Goal: Check status: Check status

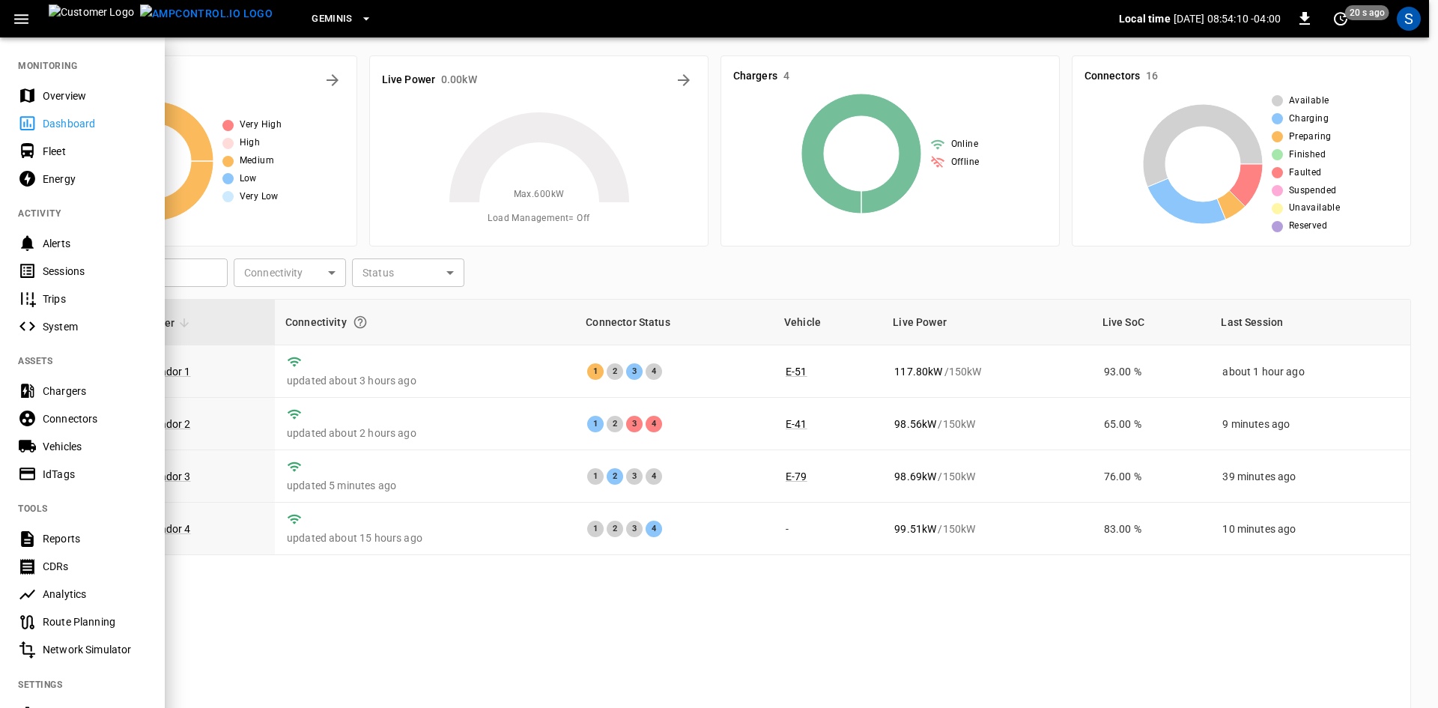
drag, startPoint x: 12, startPoint y: 11, endPoint x: 6, endPoint y: 28, distance: 18.2
click at [10, 19] on button "button" at bounding box center [21, 19] width 31 height 28
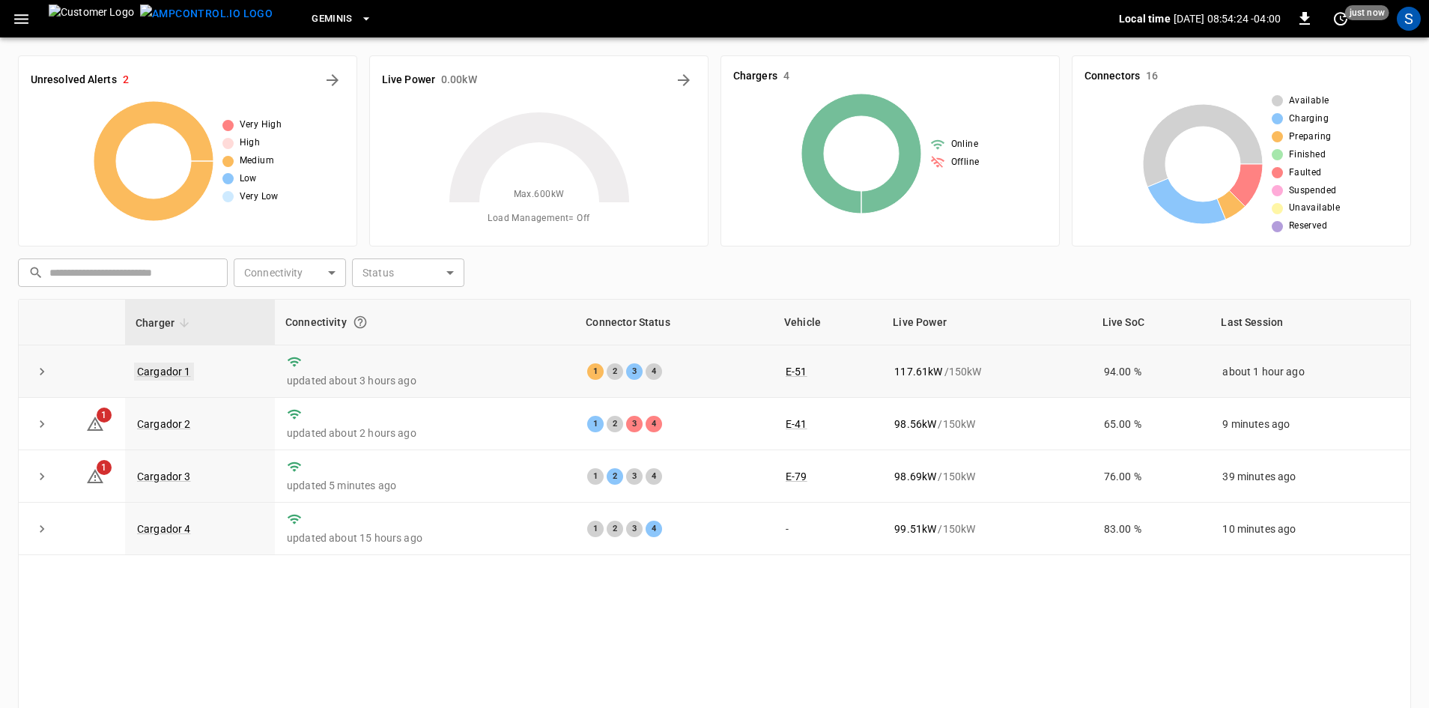
click at [181, 374] on link "Cargador 1" at bounding box center [164, 371] width 60 height 18
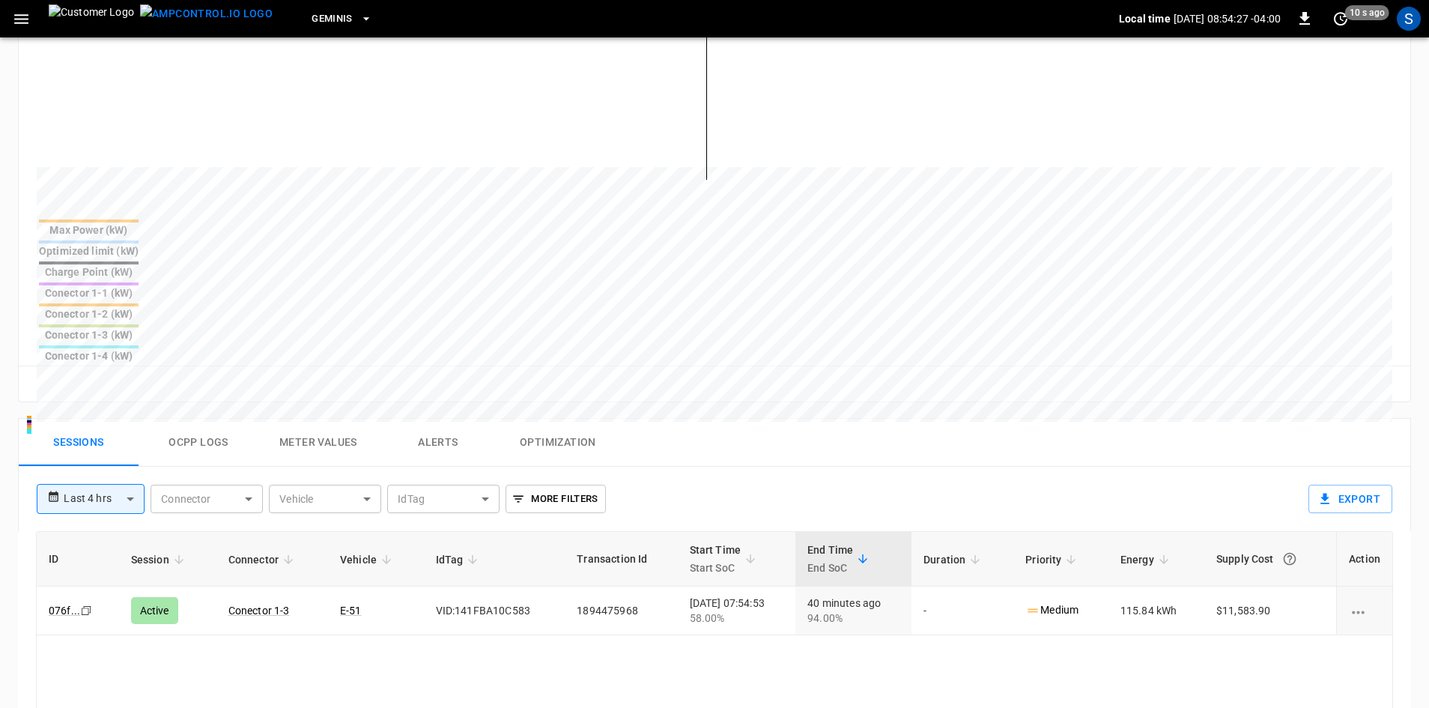
scroll to position [524, 0]
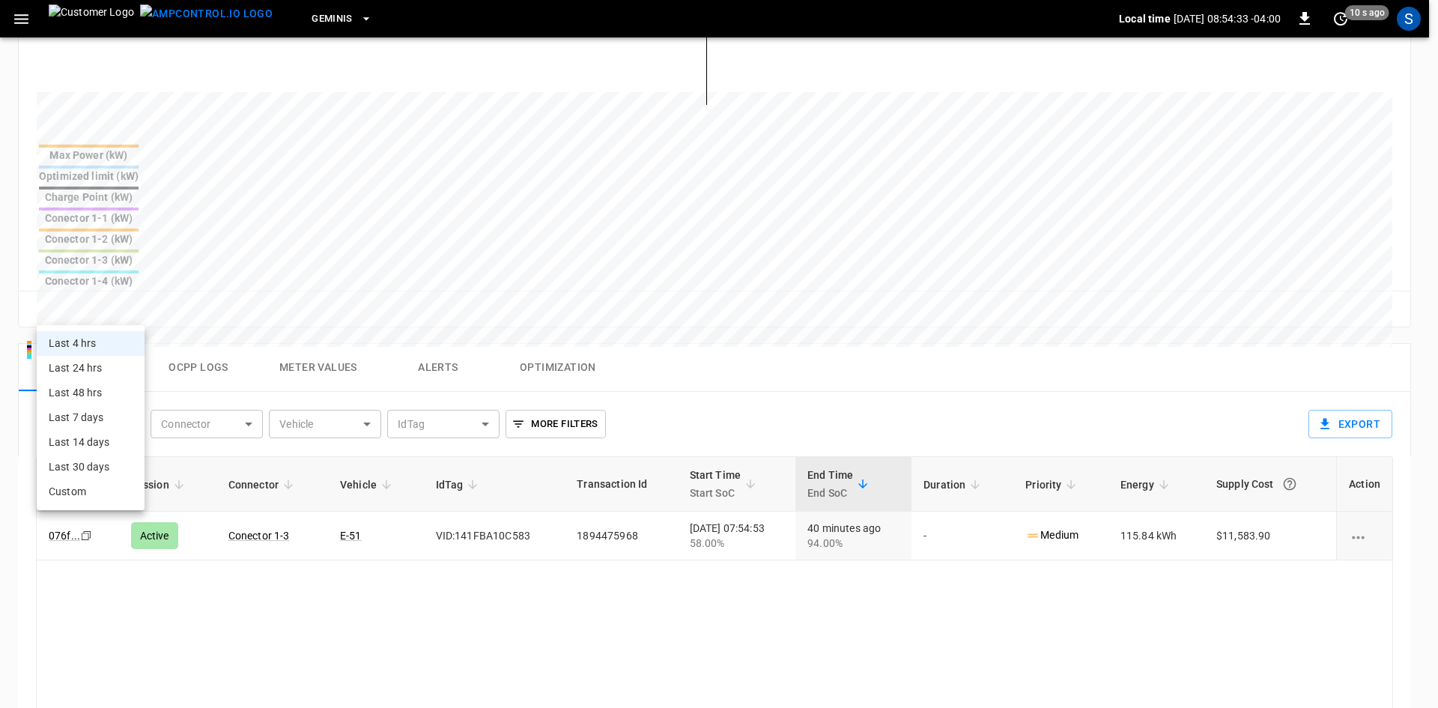
click at [136, 308] on body "**********" at bounding box center [719, 243] width 1438 height 1534
click at [103, 342] on li "Last 4 hrs" at bounding box center [91, 343] width 108 height 25
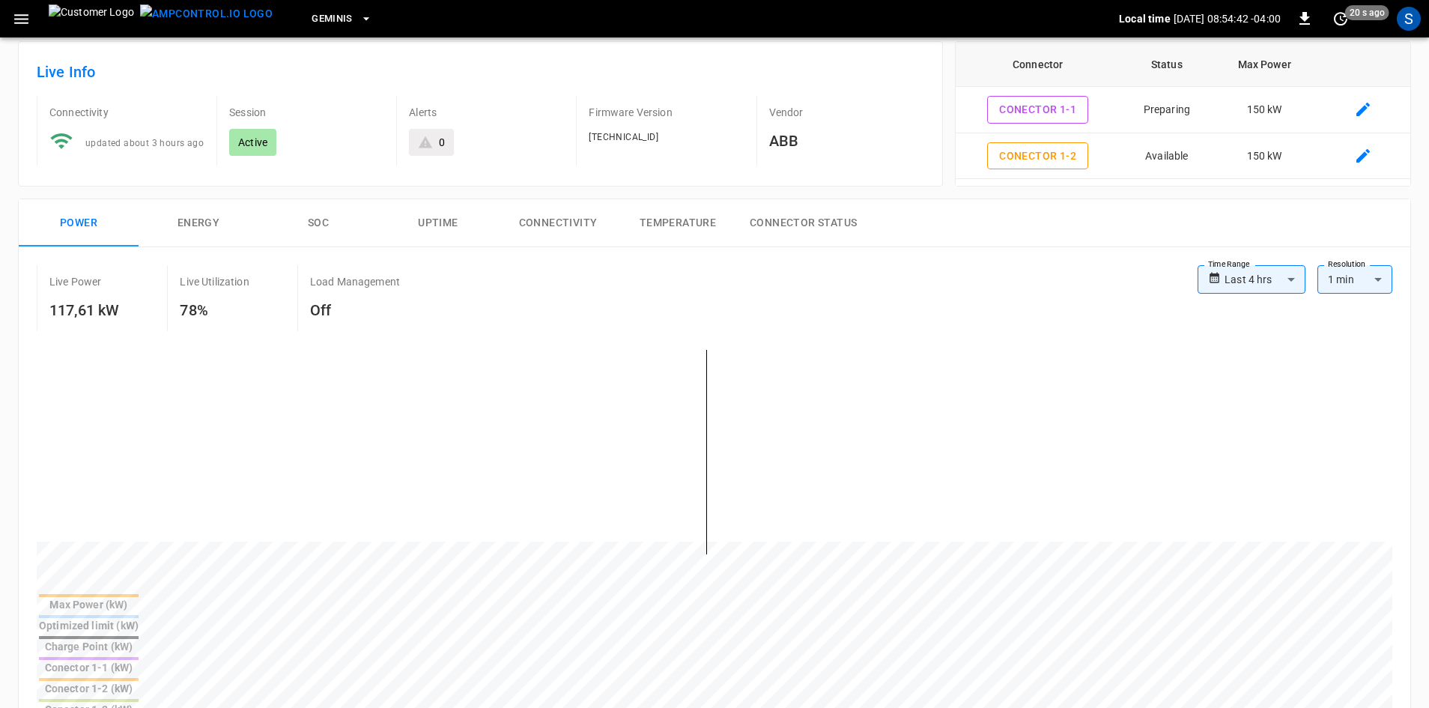
scroll to position [0, 0]
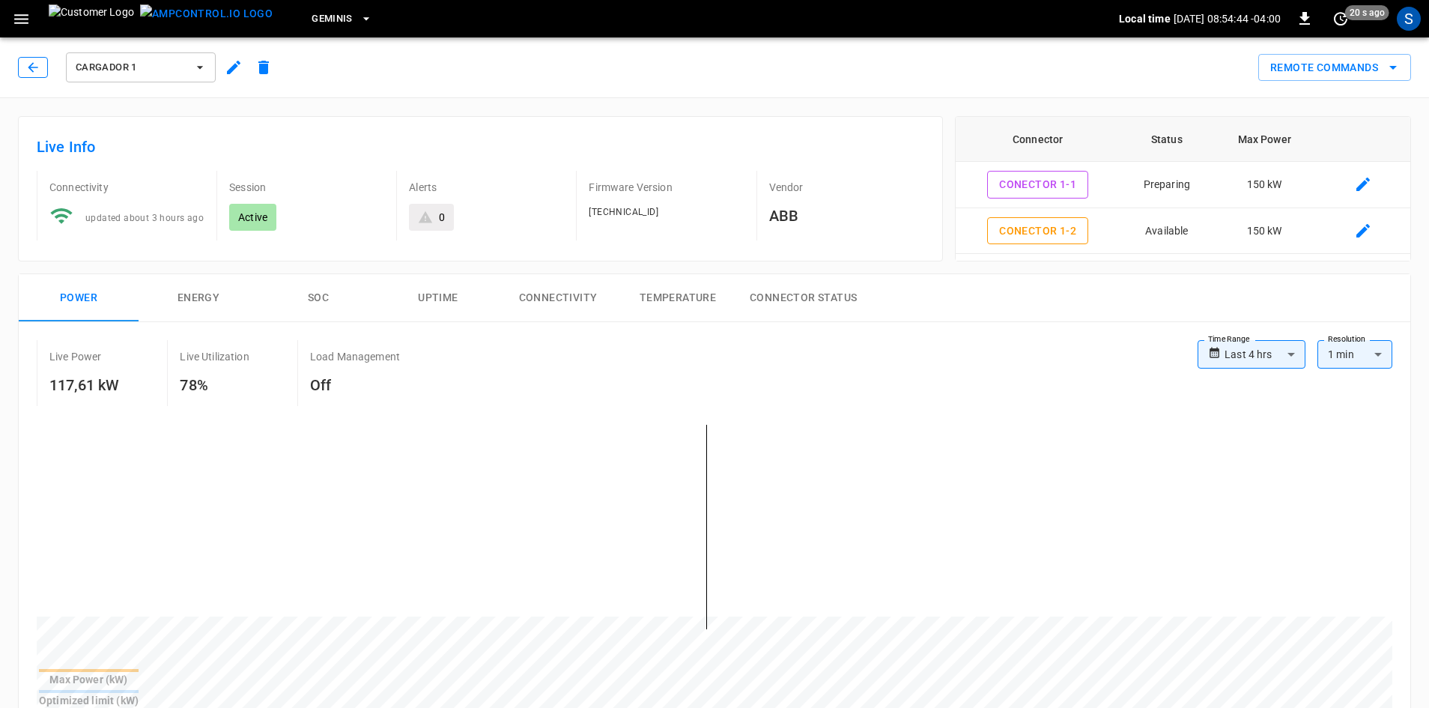
click at [36, 66] on icon "button" at bounding box center [32, 67] width 15 height 15
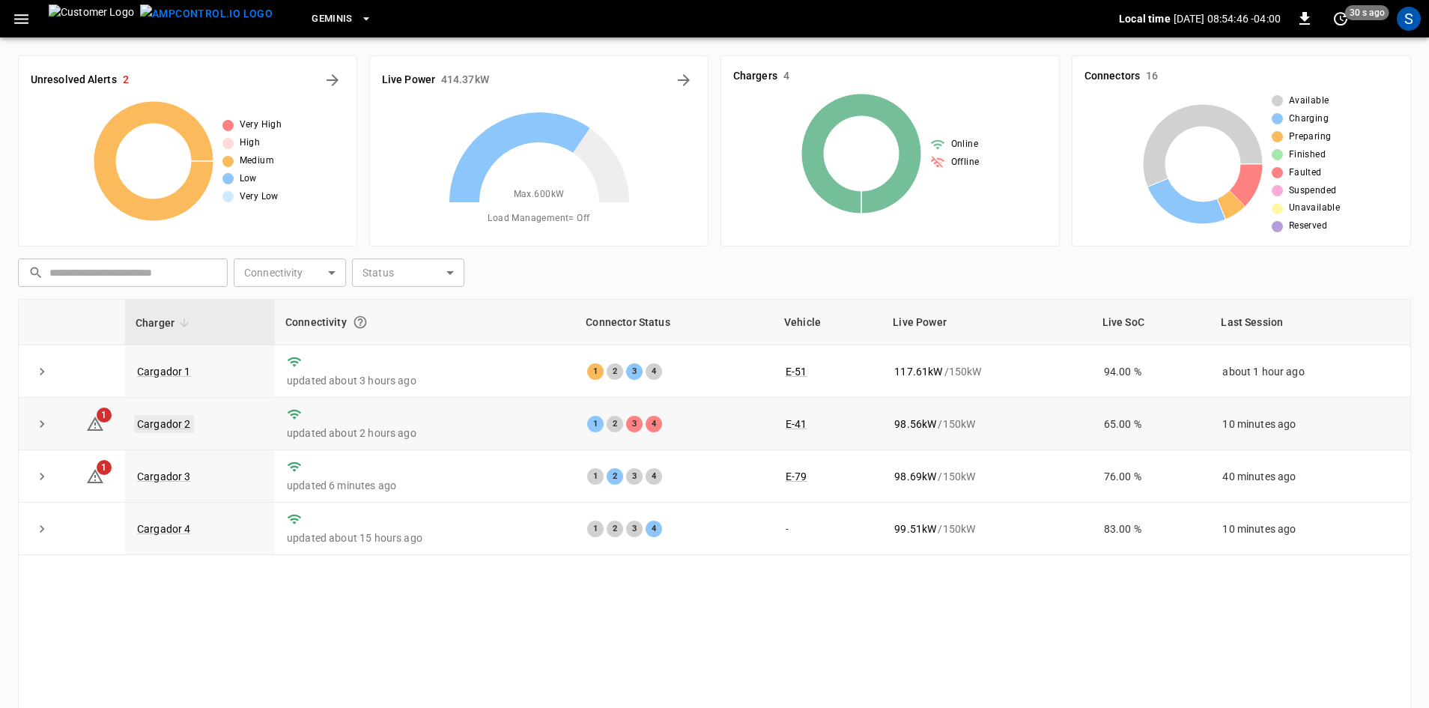
click at [172, 426] on link "Cargador 2" at bounding box center [164, 424] width 60 height 18
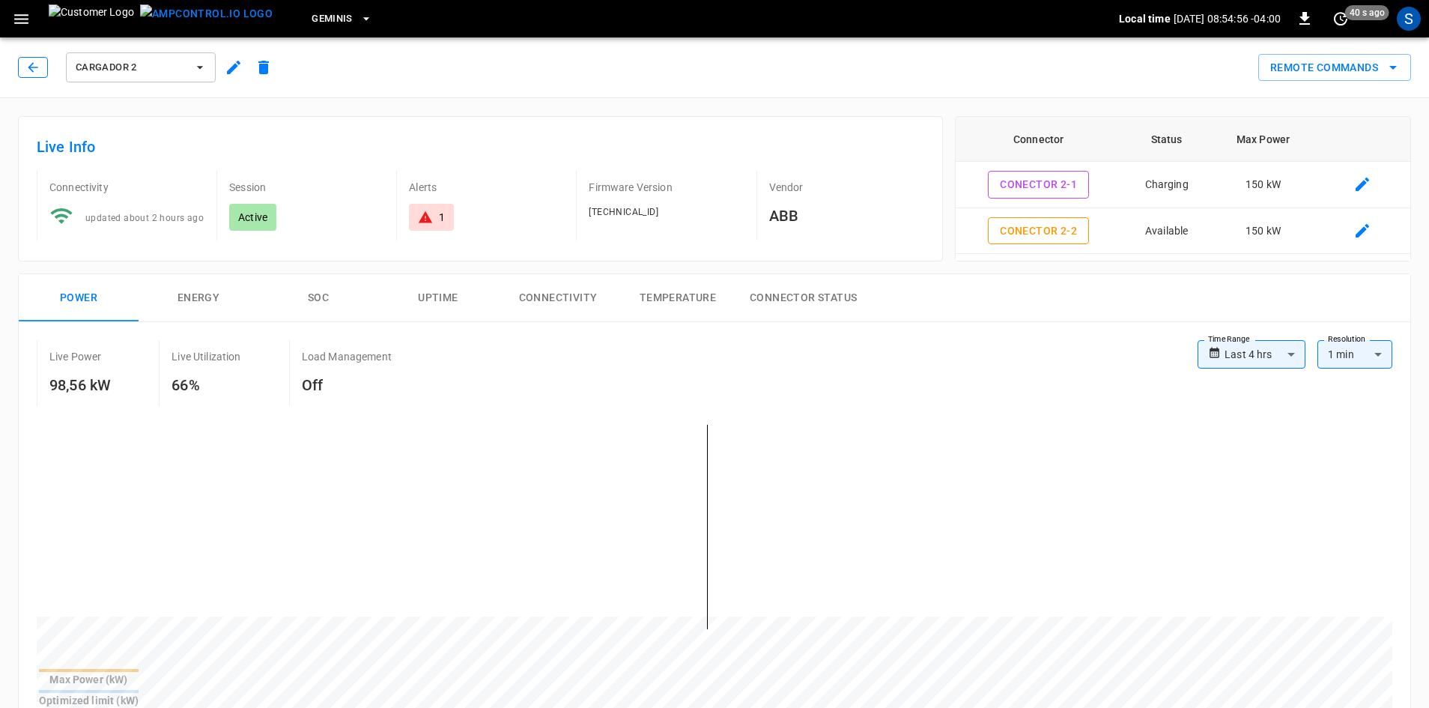
click at [22, 69] on button "button" at bounding box center [33, 67] width 30 height 21
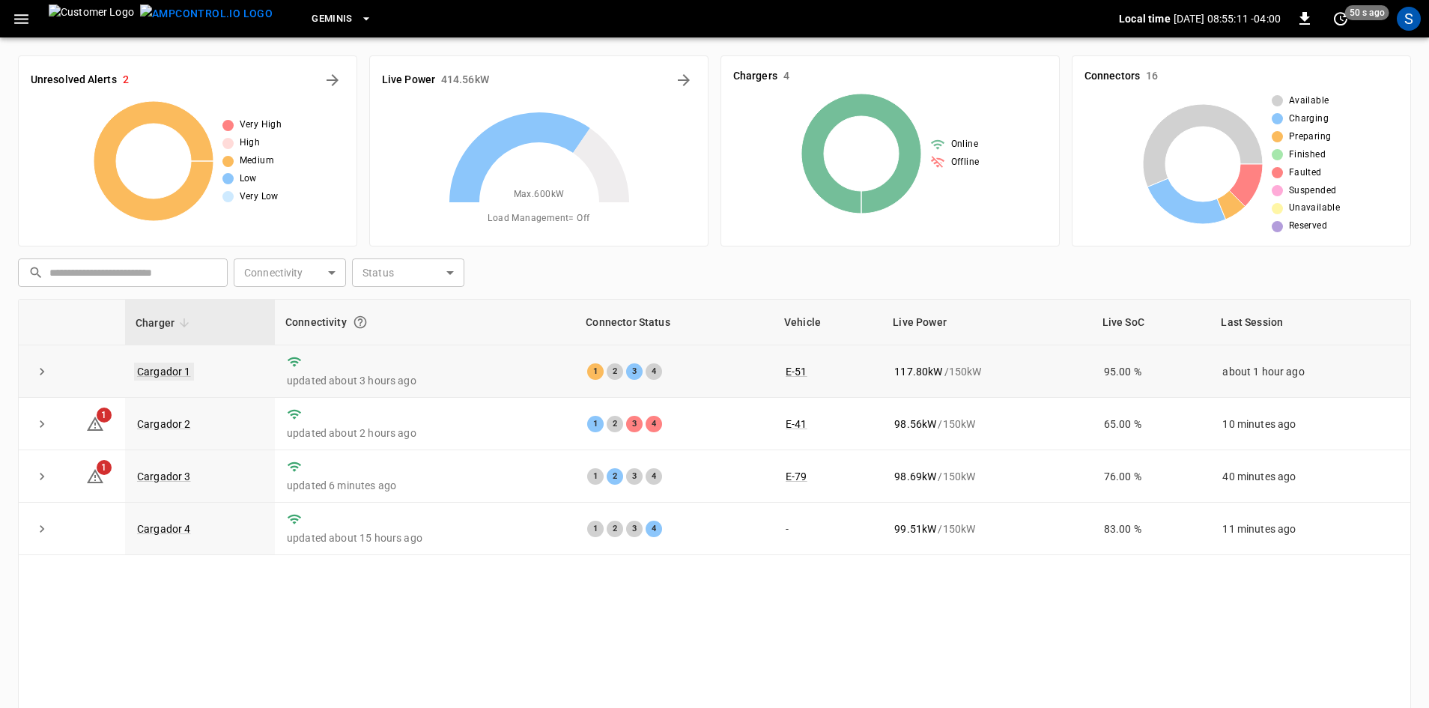
click at [176, 374] on link "Cargador 1" at bounding box center [164, 371] width 60 height 18
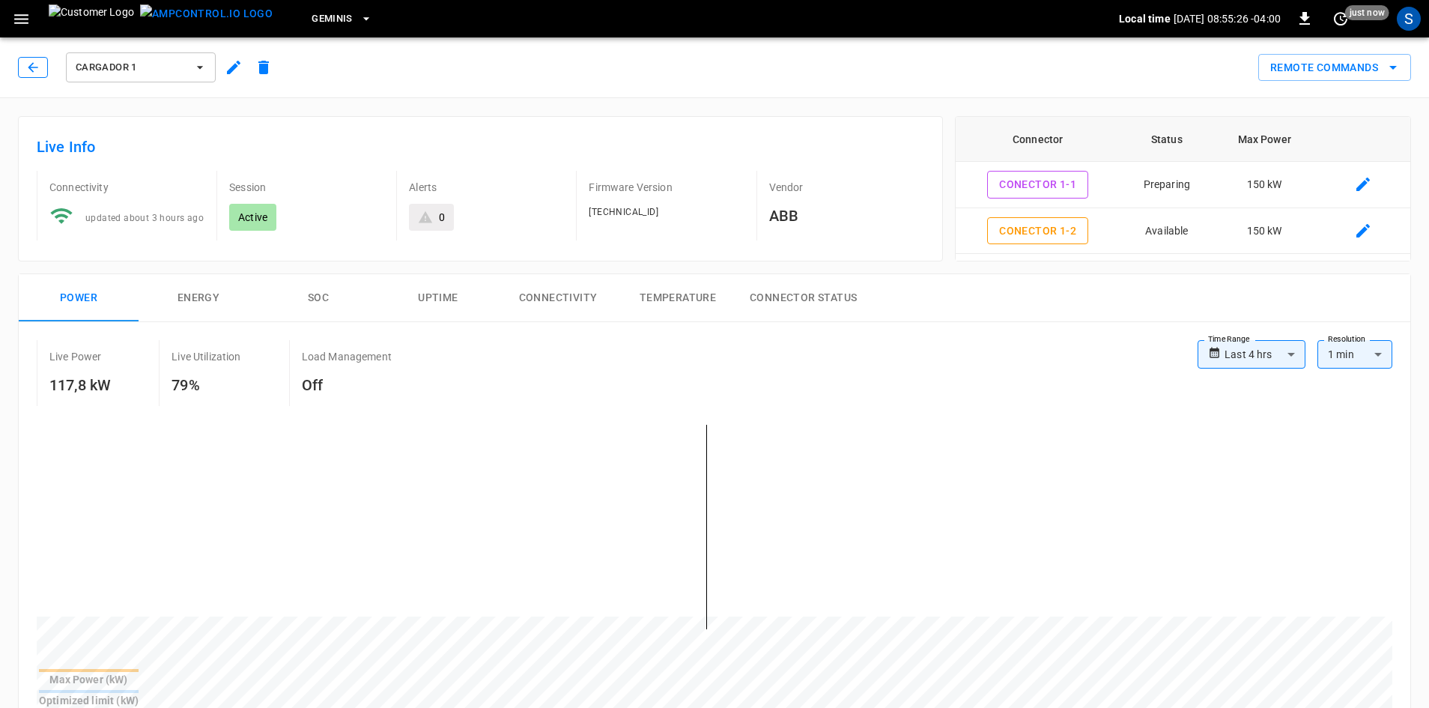
click at [22, 70] on button "button" at bounding box center [33, 67] width 30 height 21
